Goal: Information Seeking & Learning: Learn about a topic

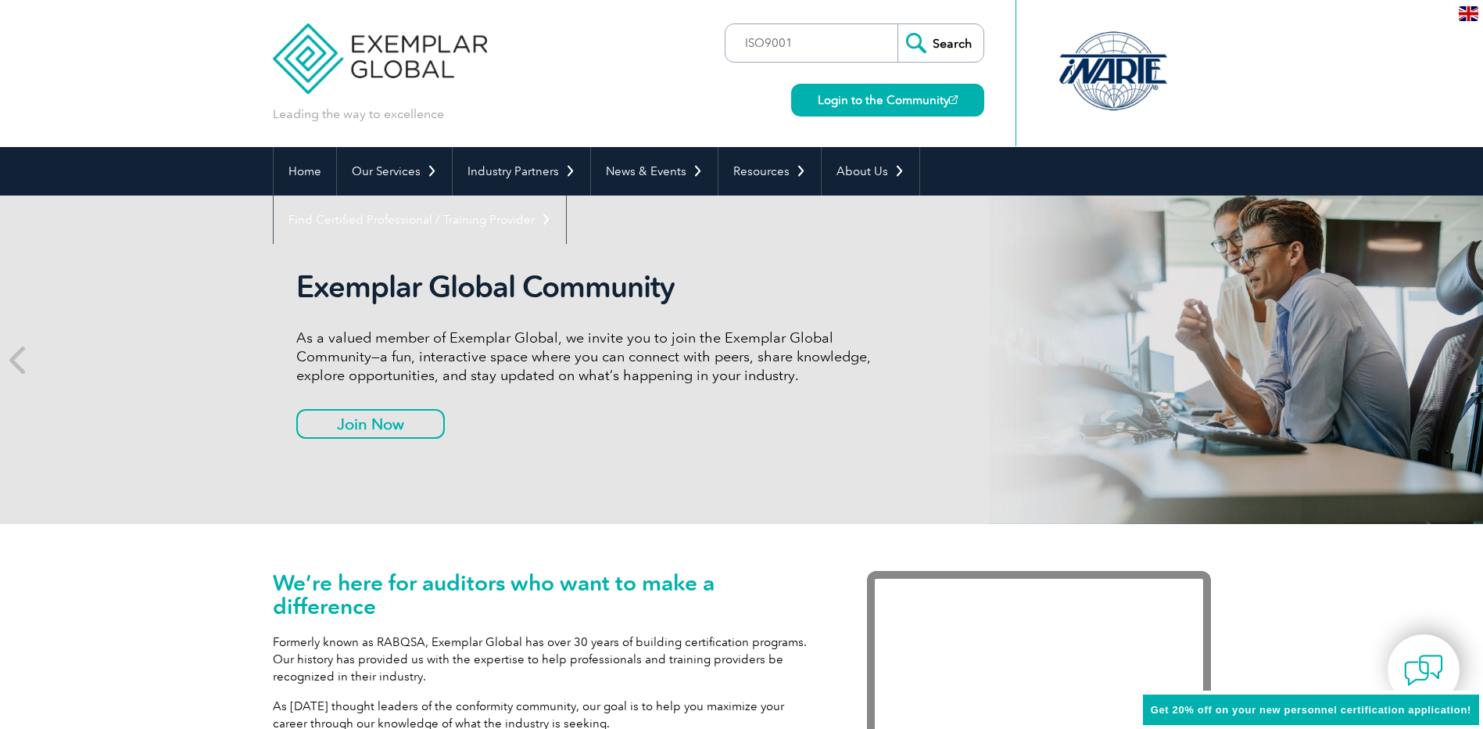
type input "ISO9001"
click at [898, 24] on input "Search" at bounding box center [941, 43] width 86 height 38
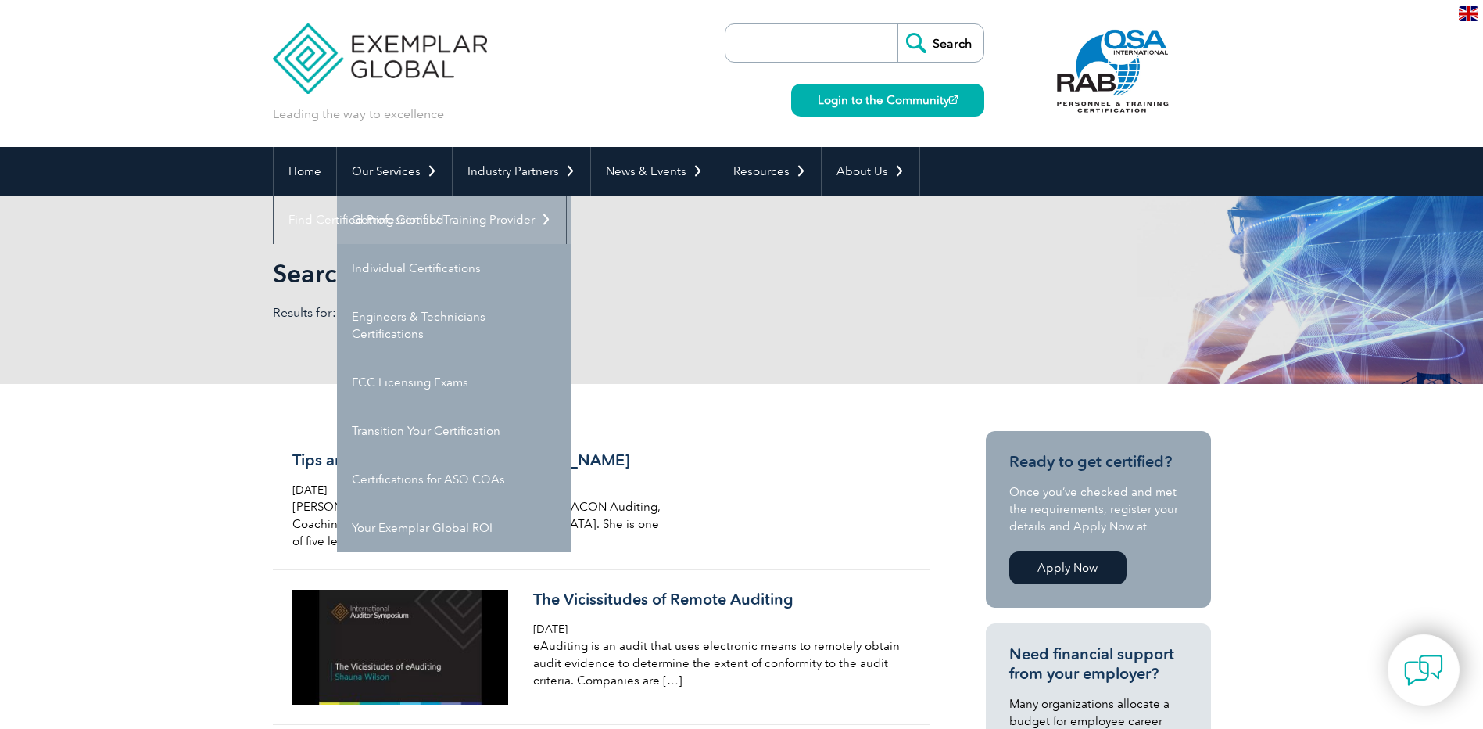
click at [436, 226] on link "Getting Certified" at bounding box center [454, 219] width 235 height 48
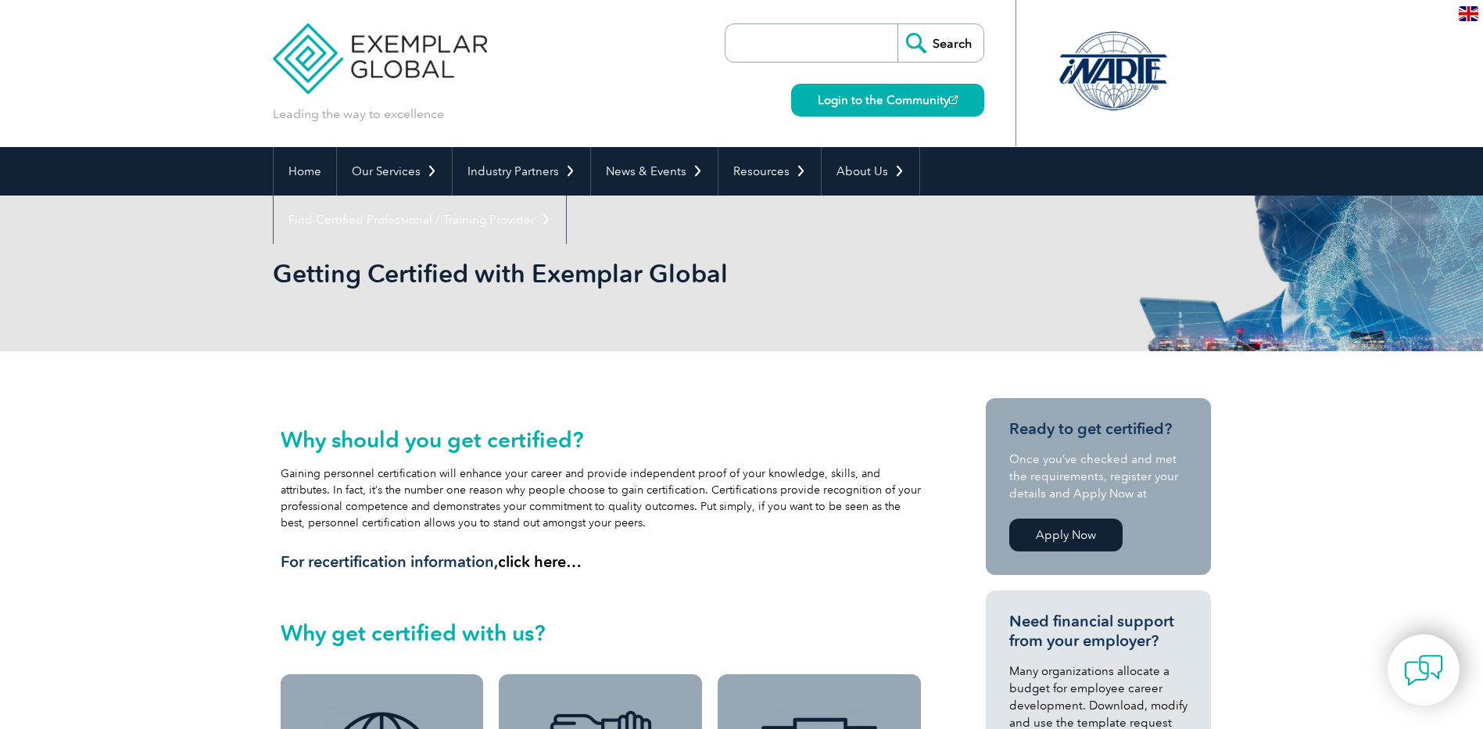
click at [893, 41] on input "search" at bounding box center [815, 43] width 164 height 38
type input "ISO9001"
click at [936, 52] on input "Search" at bounding box center [941, 43] width 86 height 38
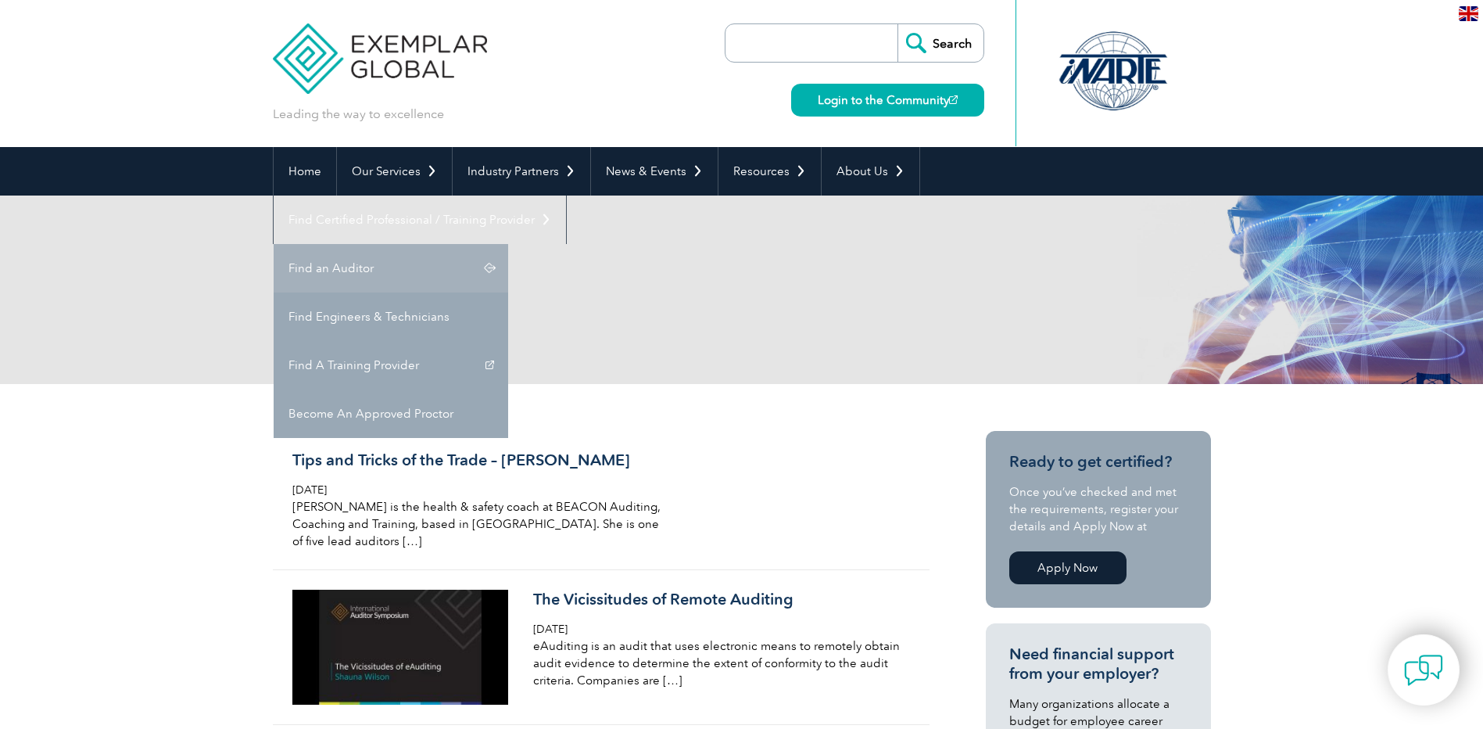
click at [508, 244] on link "Find an Auditor" at bounding box center [391, 268] width 235 height 48
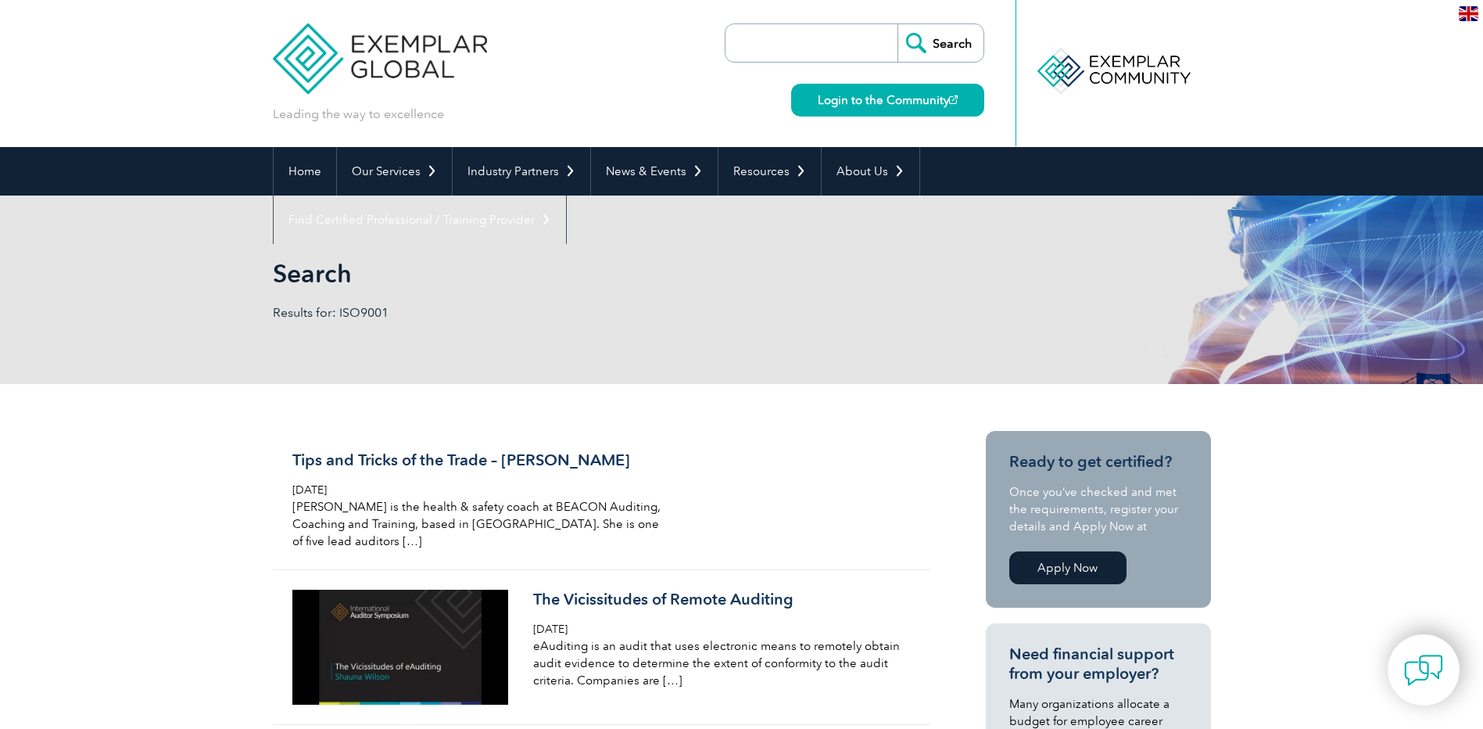
click at [794, 52] on input "search" at bounding box center [815, 43] width 164 height 38
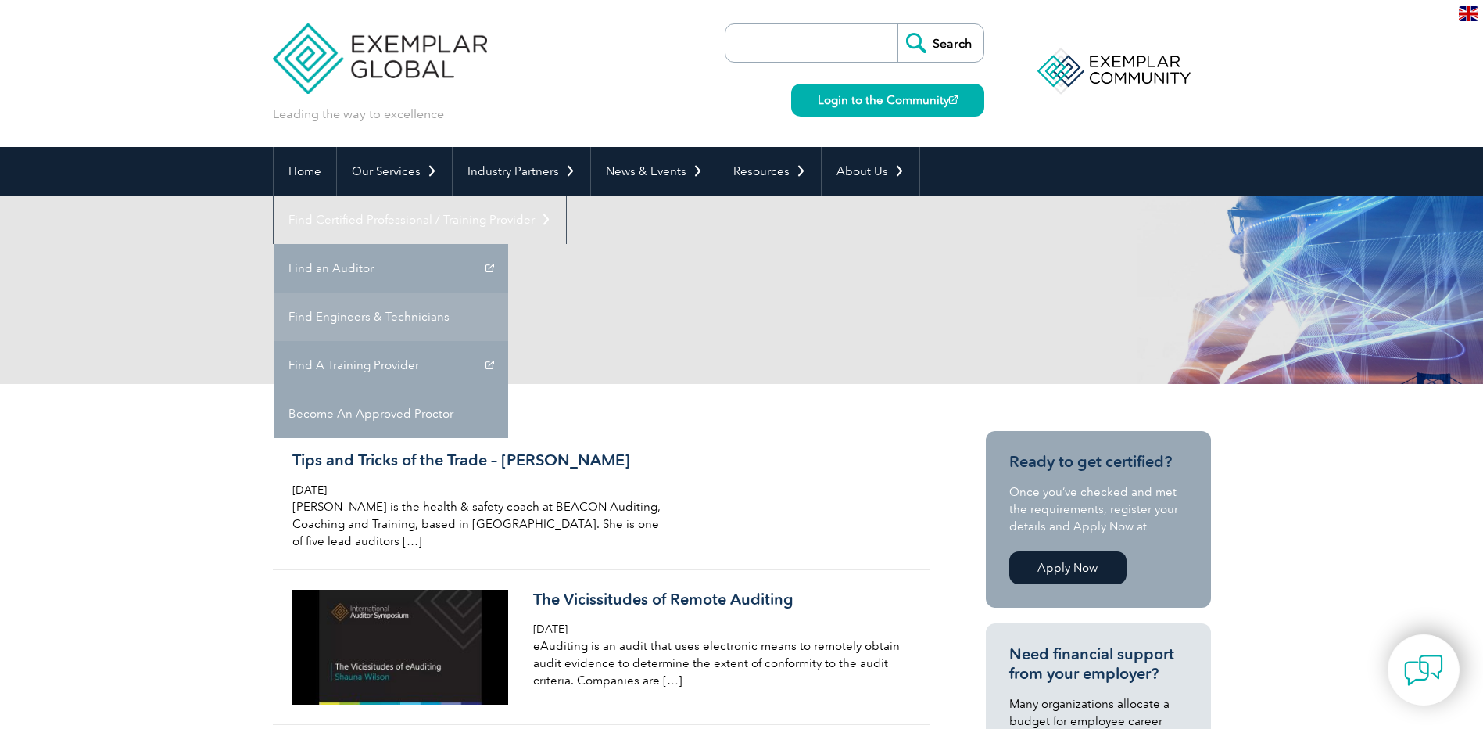
click at [508, 292] on link "Find Engineers & Technicians" at bounding box center [391, 316] width 235 height 48
